Goal: Task Accomplishment & Management: Use online tool/utility

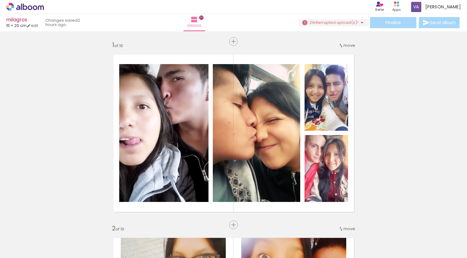
scroll to position [0, 942]
